Goal: Find specific page/section: Find specific page/section

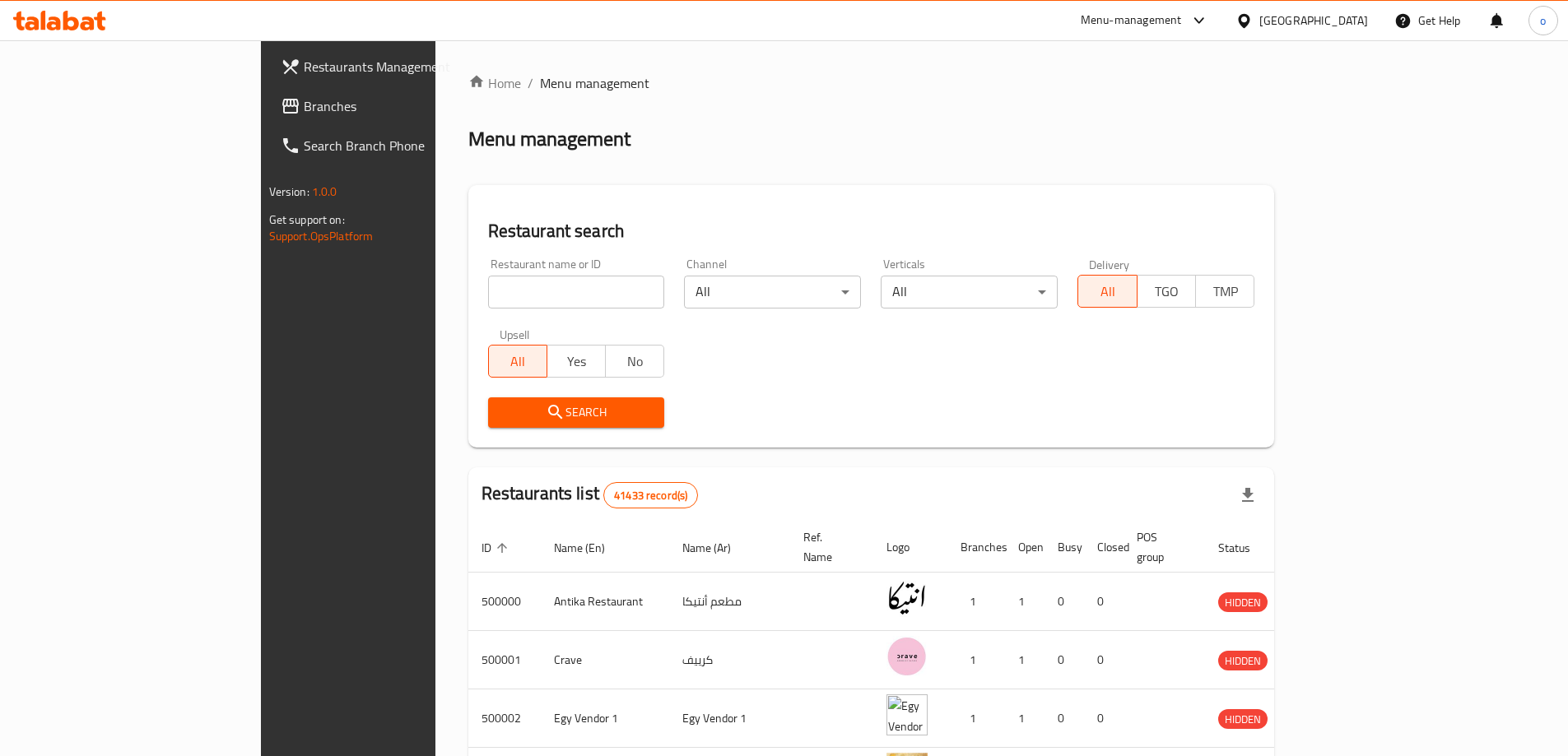
click at [1307, 18] on div "[GEOGRAPHIC_DATA]" at bounding box center [1302, 20] width 159 height 39
click at [1250, 20] on icon at bounding box center [1244, 20] width 12 height 14
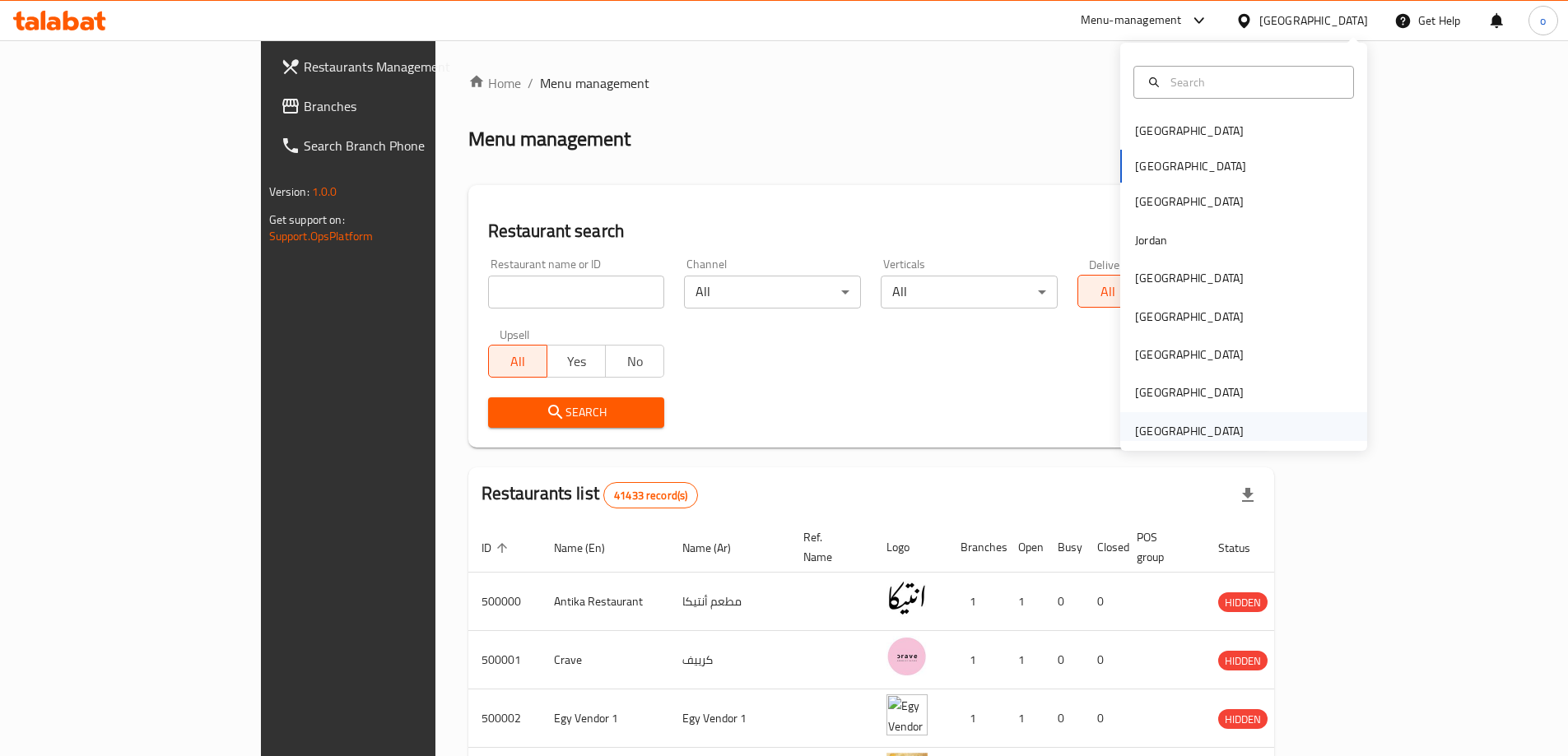
click at [1163, 430] on div "[GEOGRAPHIC_DATA]" at bounding box center [1189, 431] width 108 height 18
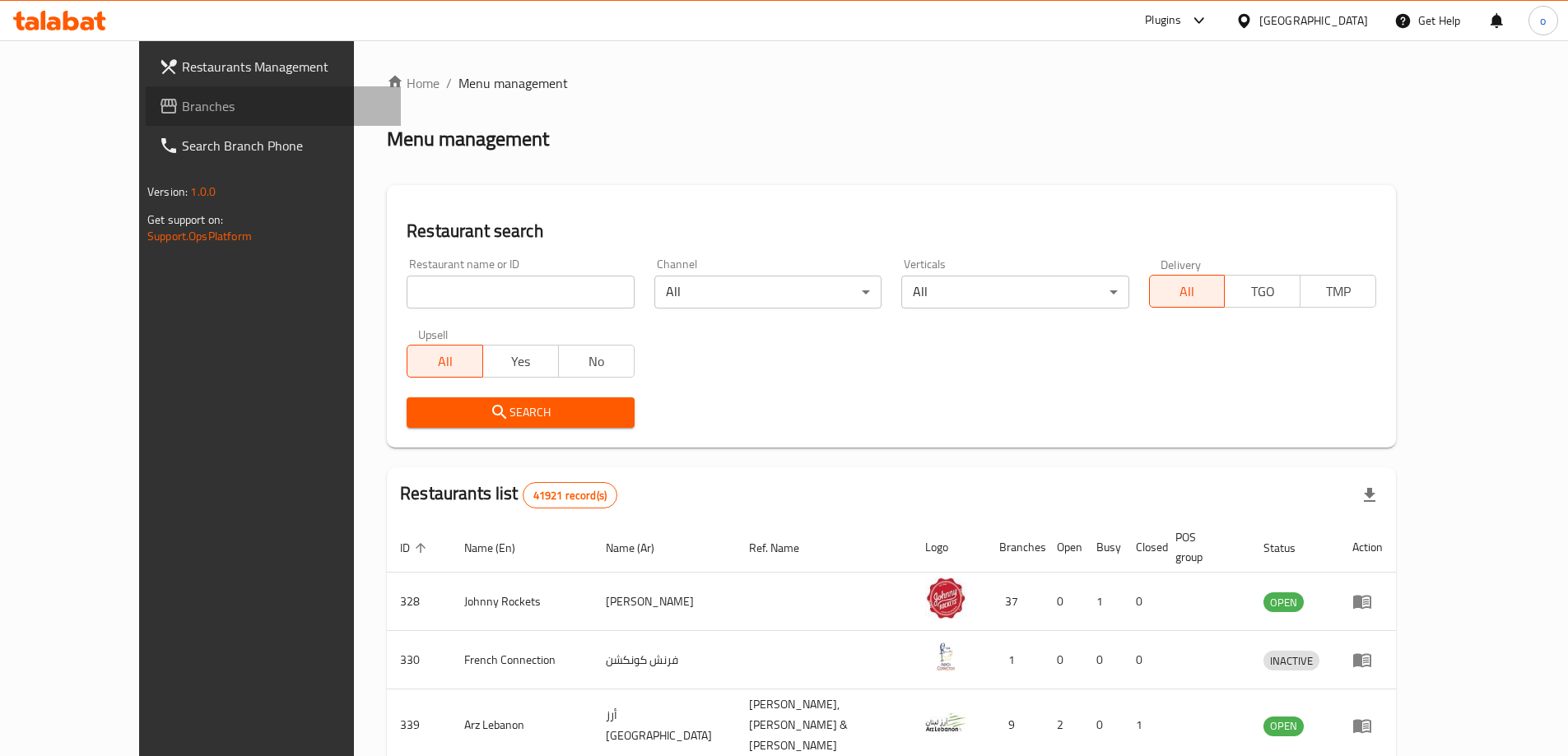
click at [146, 117] on link "Branches" at bounding box center [273, 106] width 255 height 39
